Goal: Communication & Community: Answer question/provide support

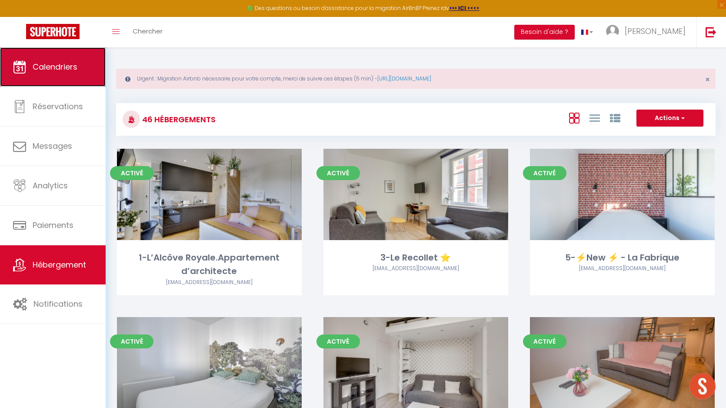
click at [54, 62] on span "Calendriers" at bounding box center [55, 66] width 45 height 11
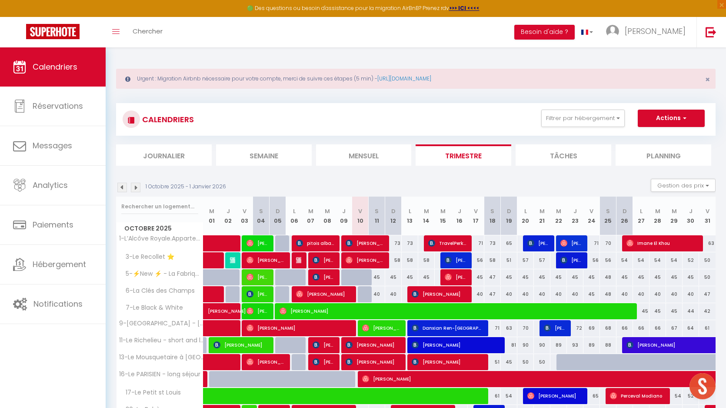
click at [264, 157] on li "Semaine" at bounding box center [264, 154] width 96 height 21
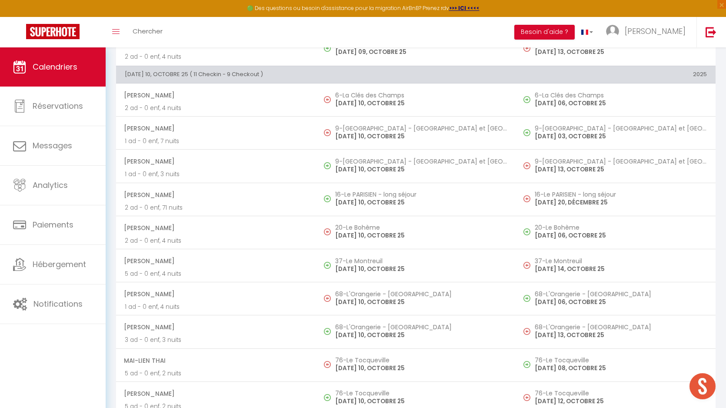
scroll to position [2027, 0]
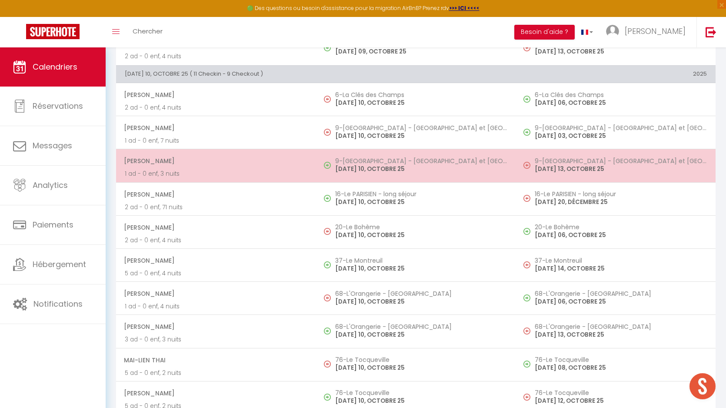
click at [375, 165] on p "[DATE] 10, OCTOBRE 25" at bounding box center [421, 168] width 172 height 9
select select "OK"
select select "0"
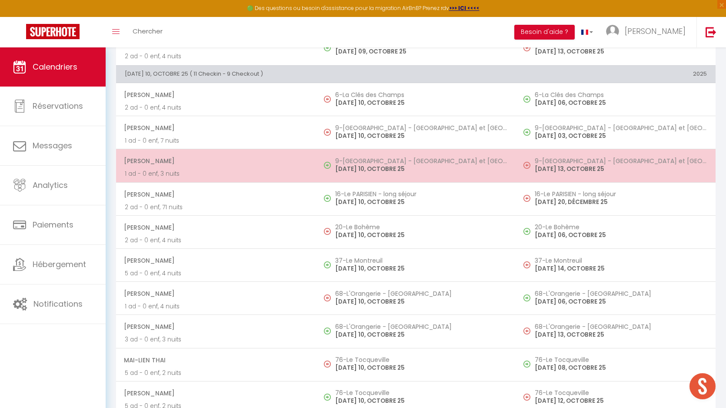
select select "1"
select select
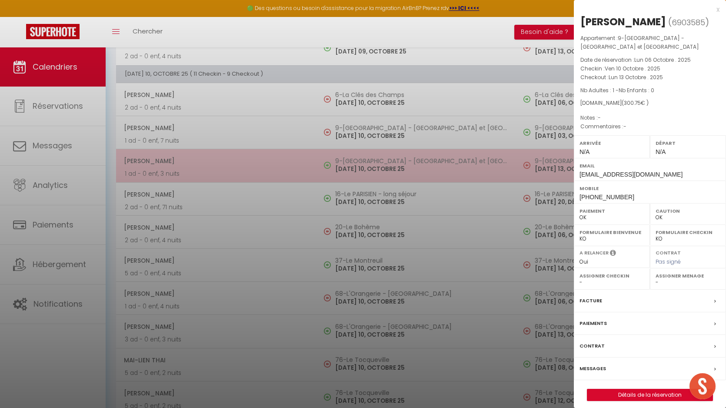
click at [375, 165] on div at bounding box center [363, 204] width 726 height 408
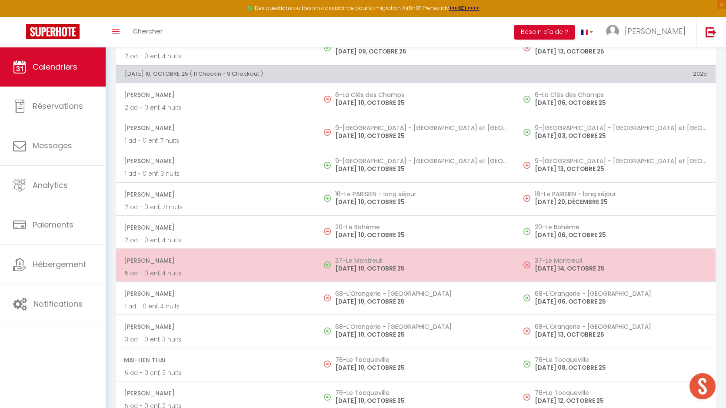
click at [372, 261] on h5 "37-Le Montreuil" at bounding box center [421, 260] width 172 height 7
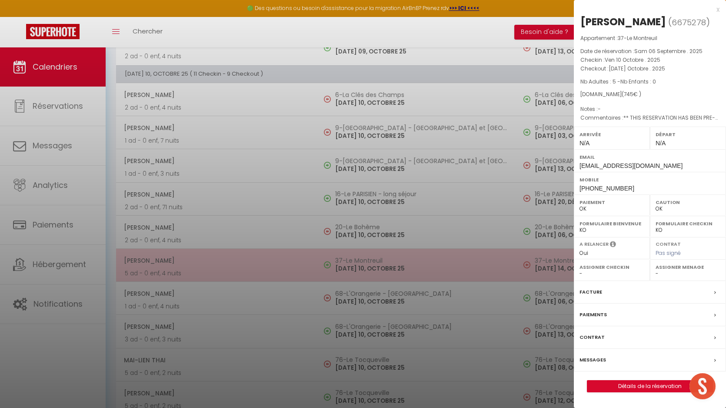
click at [372, 261] on div at bounding box center [363, 204] width 726 height 408
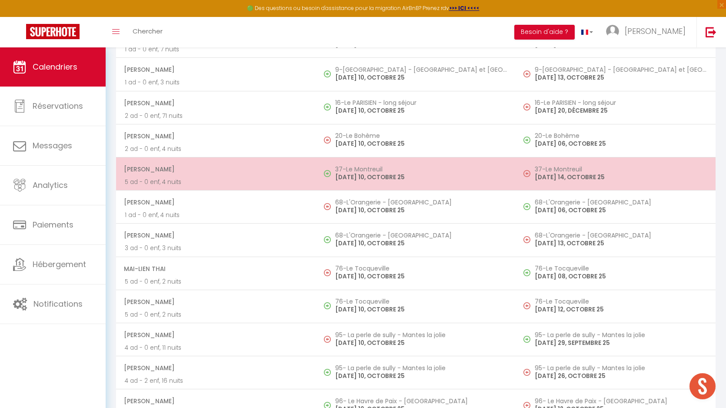
scroll to position [2133, 0]
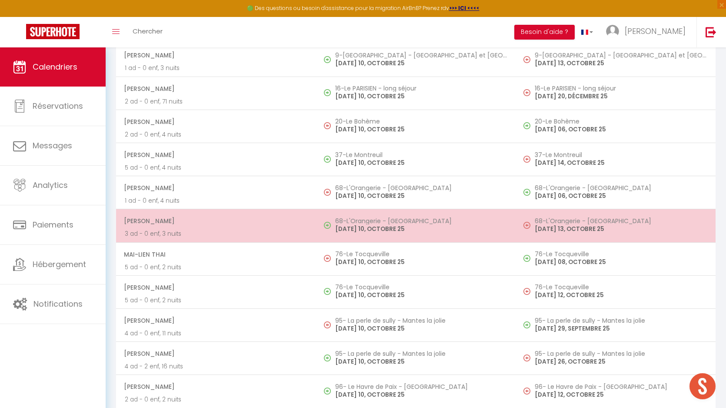
click at [369, 229] on p "[DATE] 10, OCTOBRE 25" at bounding box center [421, 228] width 172 height 9
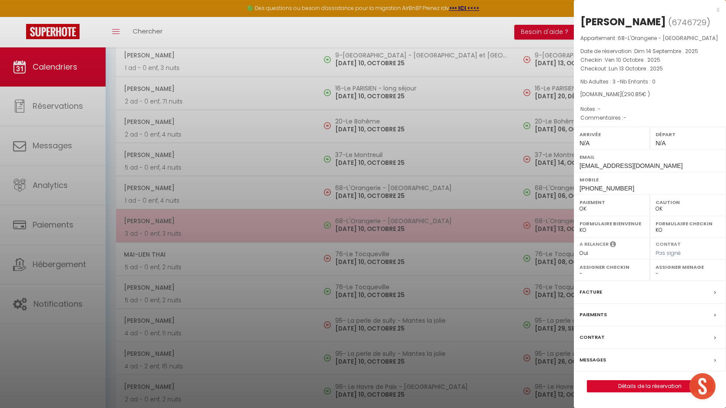
click at [369, 229] on div at bounding box center [363, 204] width 726 height 408
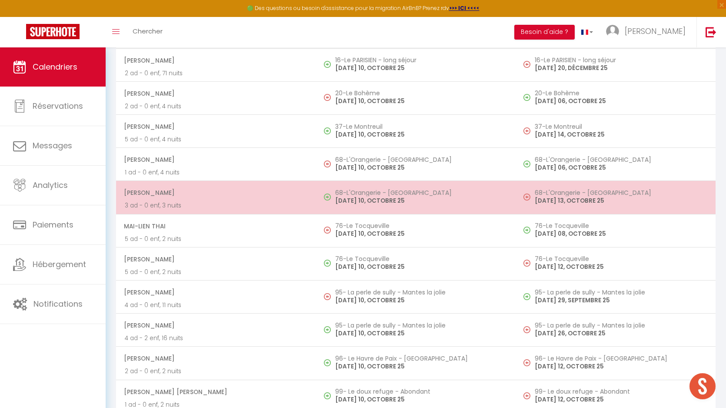
scroll to position [2170, 0]
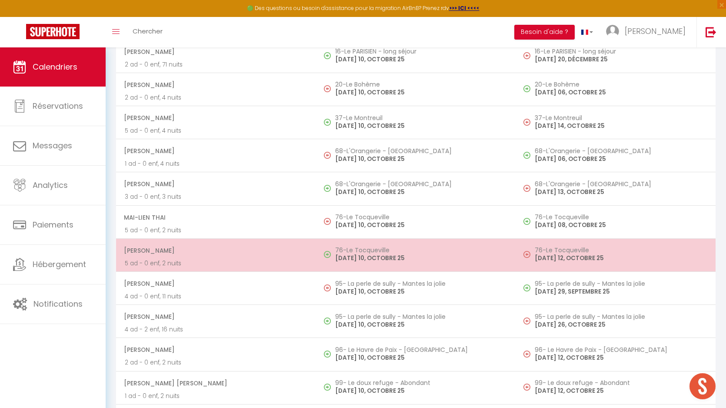
click at [352, 263] on td "76-Le Tocqueville [DATE] 10, OCTOBRE 25" at bounding box center [416, 254] width 200 height 33
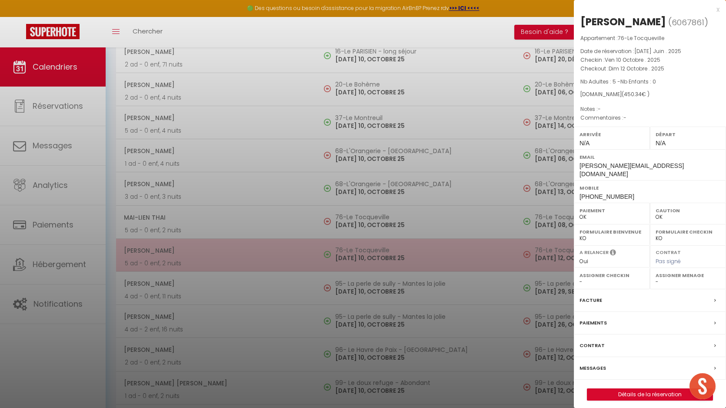
click at [352, 263] on div at bounding box center [363, 204] width 726 height 408
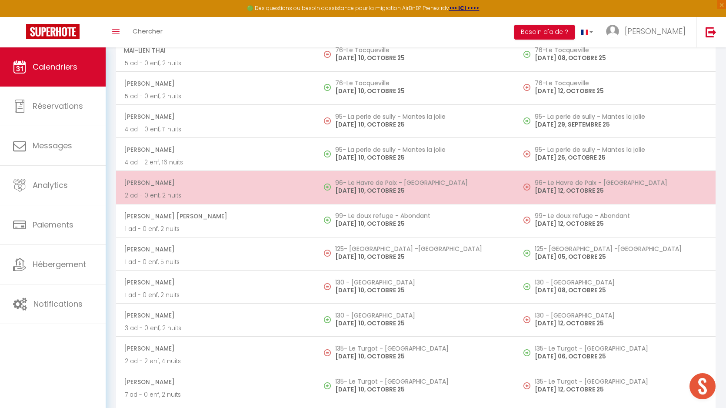
scroll to position [2341, 0]
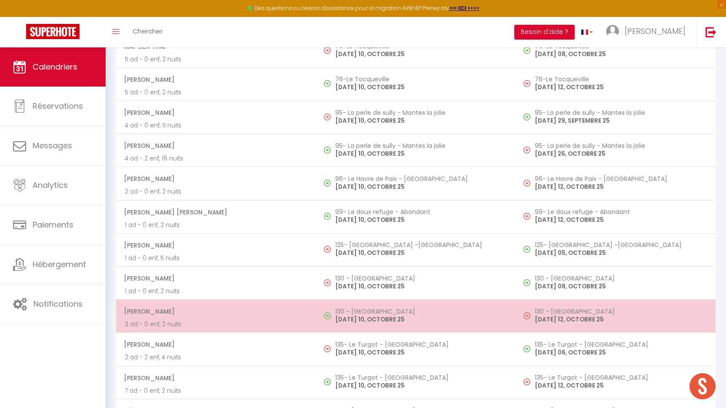
click at [361, 317] on p "[DATE] 10, OCTOBRE 25" at bounding box center [421, 319] width 172 height 9
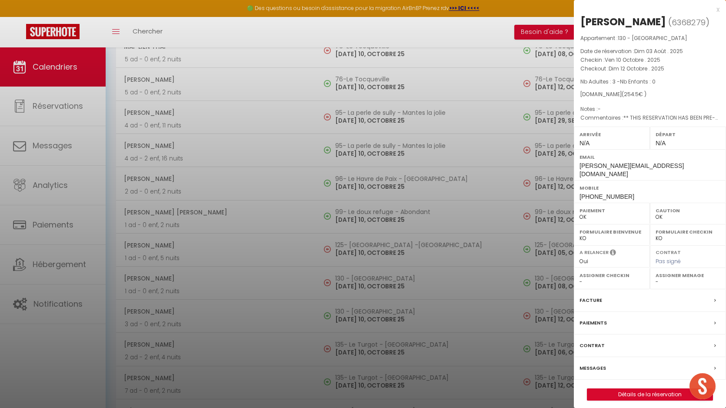
click at [590, 373] on label "Messages" at bounding box center [593, 368] width 27 height 9
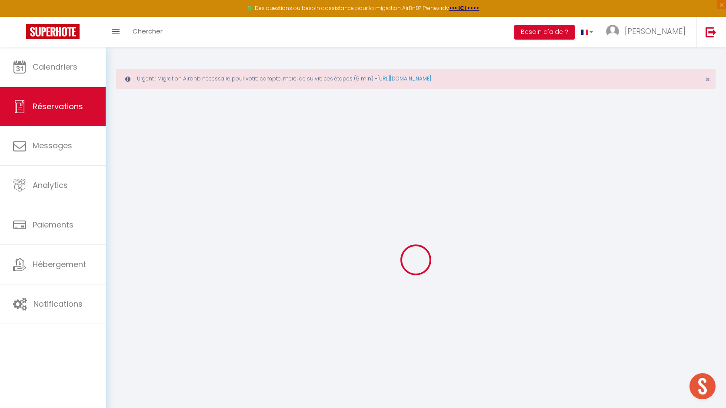
type input "[PERSON_NAME]"
type input "Charlotte"
type input "[PERSON_NAME][EMAIL_ADDRESS][DOMAIN_NAME]"
type input "[PHONE_NUMBER]"
type input "."
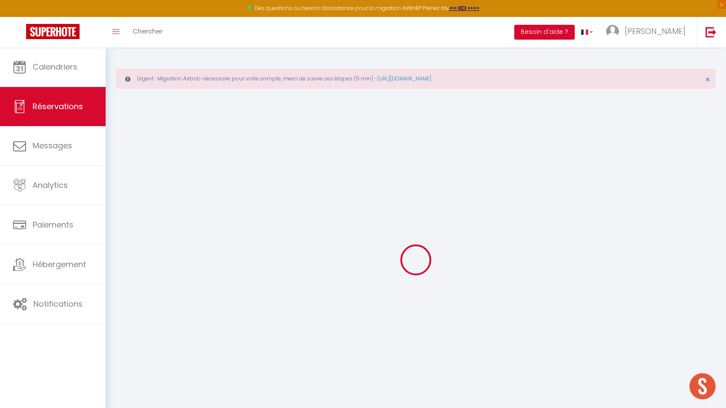
select select "DE"
type input "39.95"
type input "3.56"
select select "57233"
select select "1"
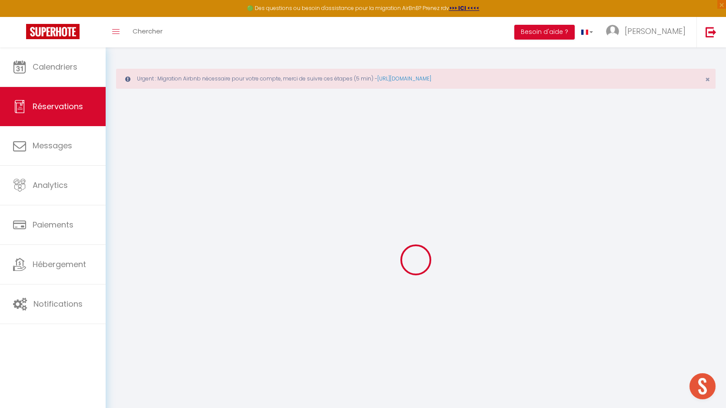
select select
type input "3"
select select "12"
select select
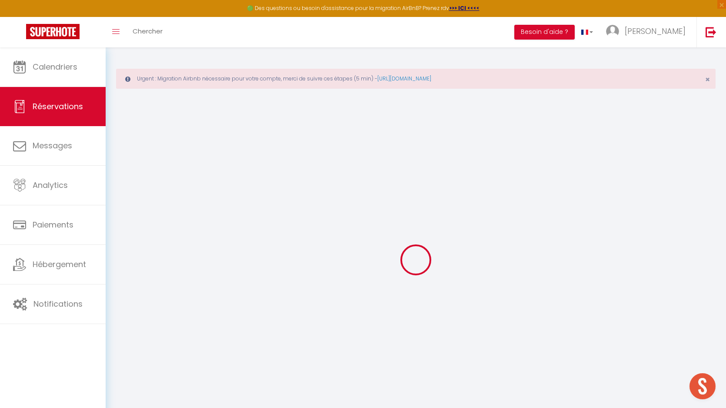
type input "172"
checkbox input "true"
type input "0"
select select "2"
type input "63"
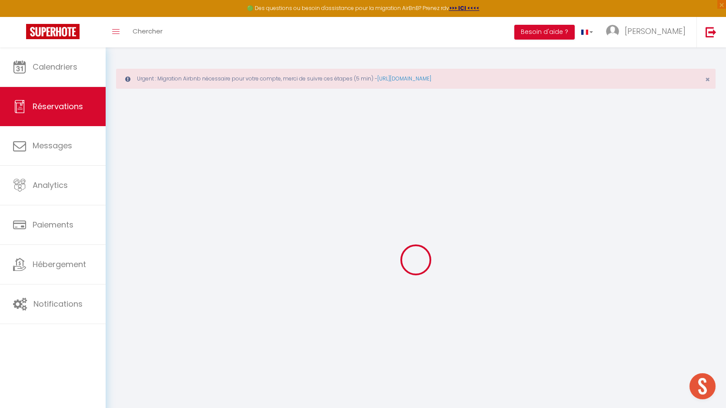
type input "0"
select select
select select "15"
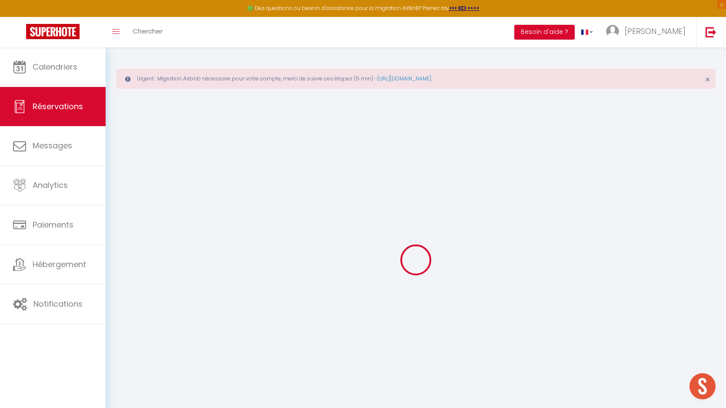
checkbox input "true"
select select
checkbox input "true"
select select
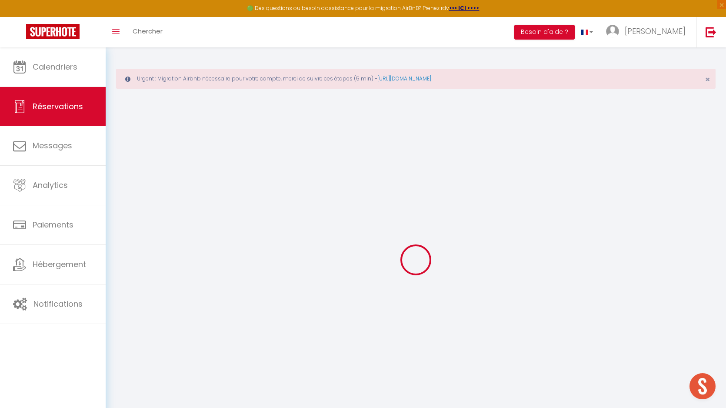
select select
checkbox input "true"
select select
checkbox input "true"
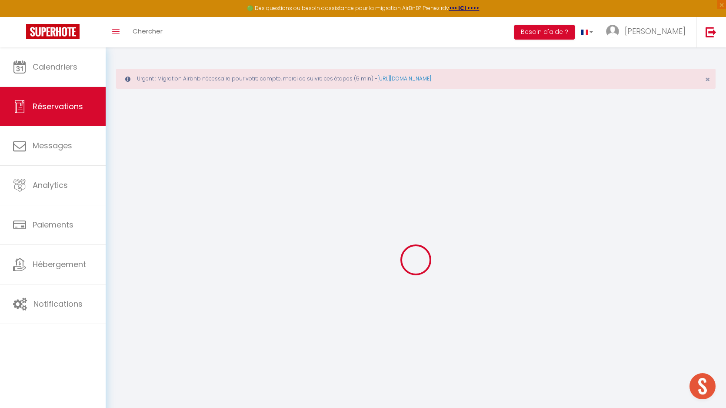
type textarea "** THIS RESERVATION HAS BEEN PRE-PAID ** BOOKING NOTE : Payment charge is EUR 3…"
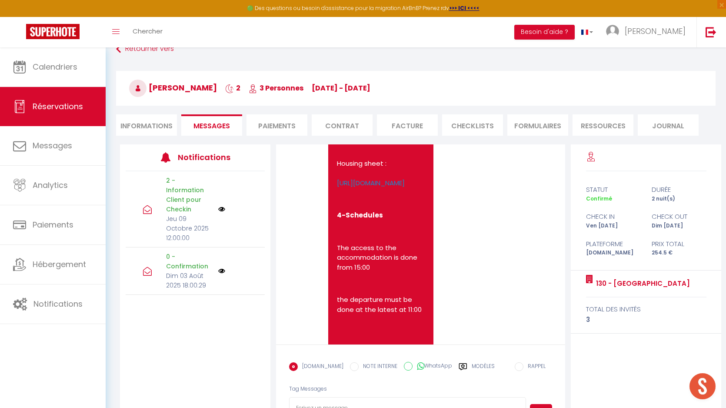
scroll to position [2476, 0]
drag, startPoint x: 399, startPoint y: 246, endPoint x: 334, endPoint y: 224, distance: 69.3
copy p "VIDEO HOUSING : [URL][DOMAIN_NAME]"
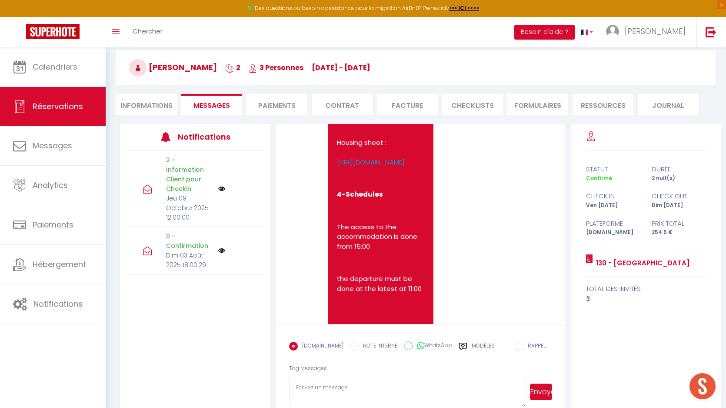
scroll to position [90, 0]
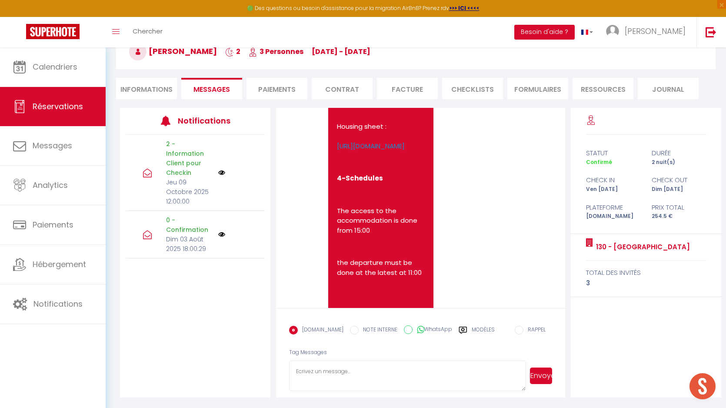
click at [327, 376] on textarea at bounding box center [407, 376] width 237 height 30
paste textarea "VIDEO HOUSING : [URL][DOMAIN_NAME]"
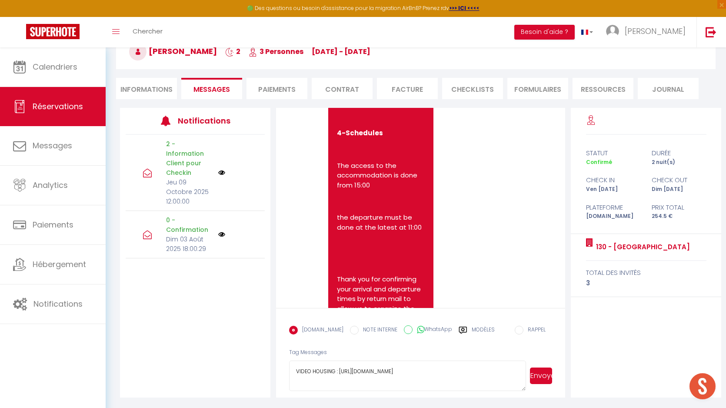
scroll to position [2505, 0]
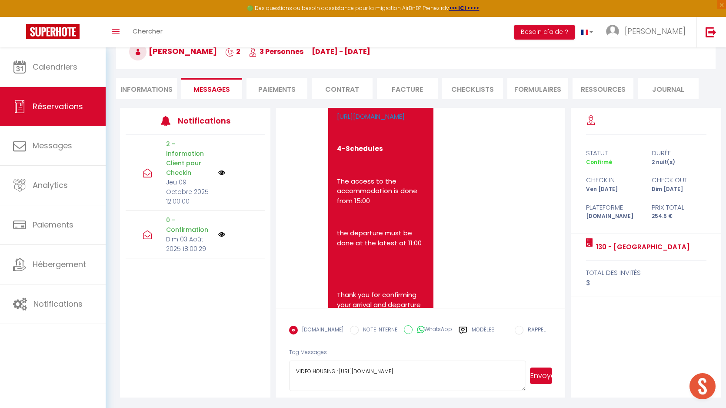
click at [388, 379] on textarea "VIDEO HOUSING : [URL][DOMAIN_NAME]" at bounding box center [407, 376] width 237 height 30
paste textarea "VIDEO HOUSING : [URL][DOMAIN_NAME]"
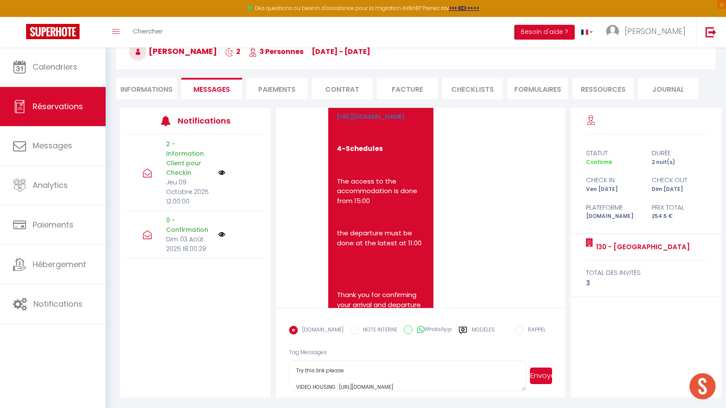
click at [321, 388] on textarea "Hello, Try this link please VIDEO HOUSING : [URL][DOMAIN_NAME]" at bounding box center [407, 376] width 237 height 30
paste textarea "[URL][DOMAIN_NAME]"
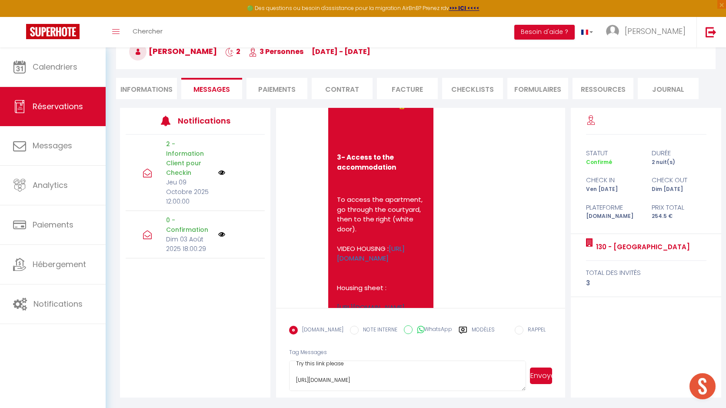
scroll to position [2311, 0]
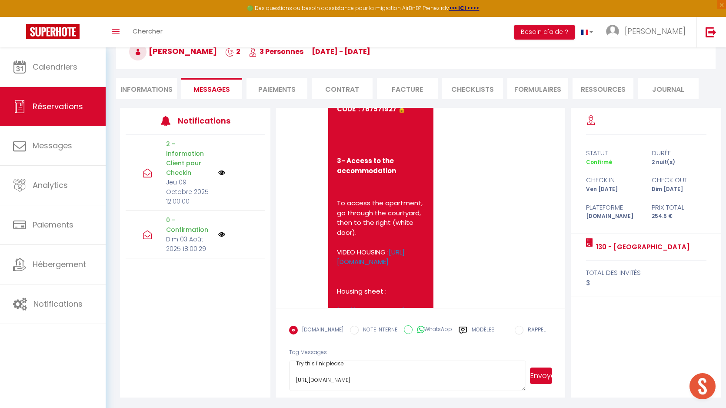
click at [378, 114] on b "CODE : 767571927 🔓" at bounding box center [371, 108] width 69 height 9
copy b "CODE : 767571927 🔓"
click at [324, 391] on textarea "Hello, Try this link please [URL][DOMAIN_NAME]" at bounding box center [407, 376] width 237 height 30
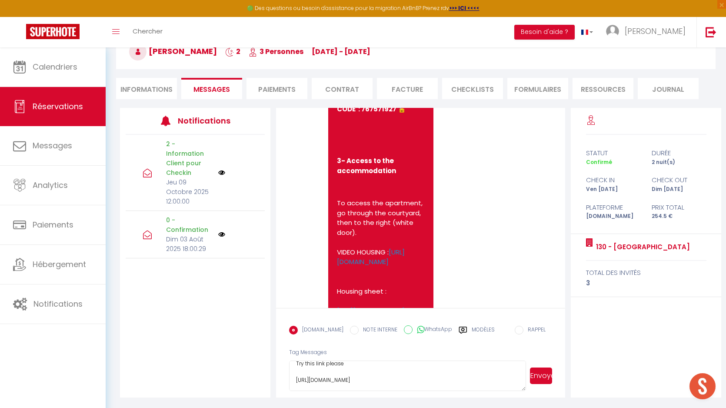
paste textarea "CODE : 767571927 🔓"
type textarea "Hello, Try this link please [URL][DOMAIN_NAME] CODE : 767571927 🔓"
click at [536, 379] on button "Envoyer" at bounding box center [541, 376] width 22 height 17
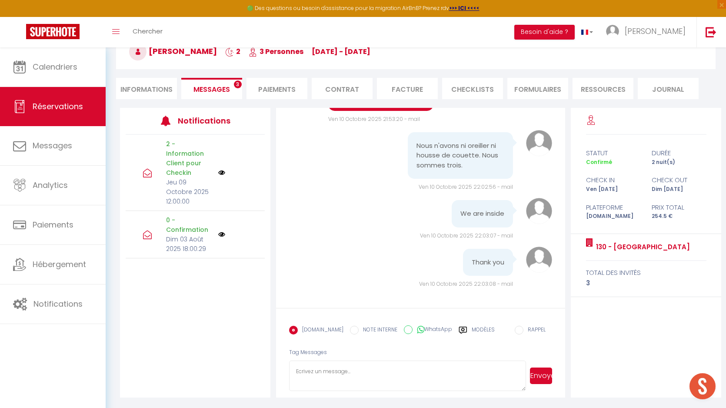
scroll to position [4400, 0]
click at [339, 362] on textarea at bounding box center [407, 376] width 237 height 30
type textarea "Ok great"
click at [537, 376] on button "Envoyer" at bounding box center [541, 376] width 22 height 17
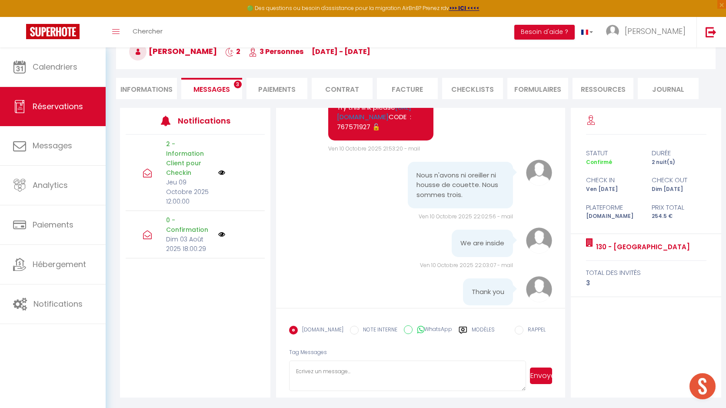
scroll to position [4020, 0]
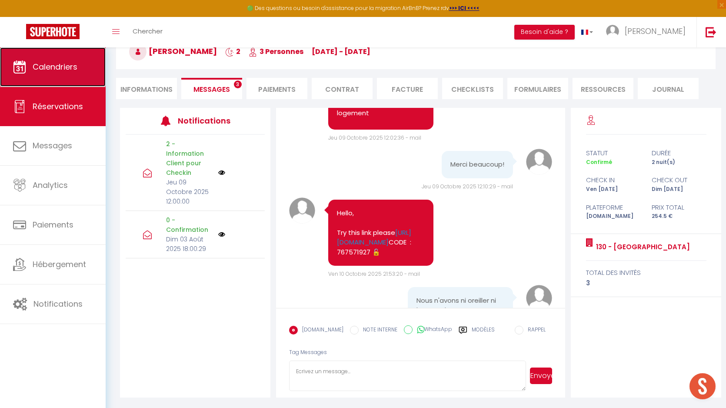
click at [55, 69] on span "Calendriers" at bounding box center [55, 66] width 45 height 11
